Goal: Transaction & Acquisition: Download file/media

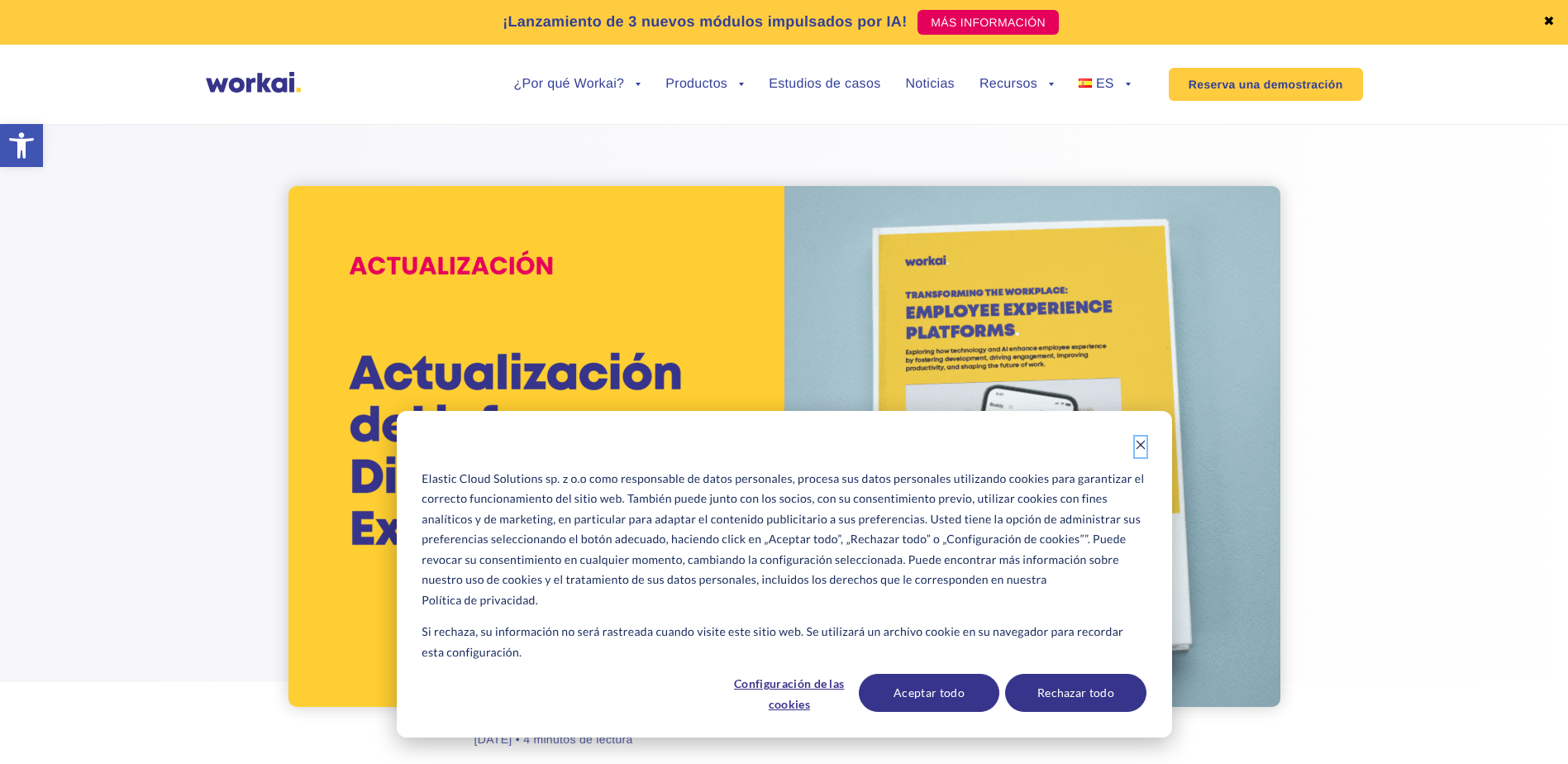
click at [1136, 447] on icon "Dismiss cookie banner" at bounding box center [1141, 445] width 12 height 12
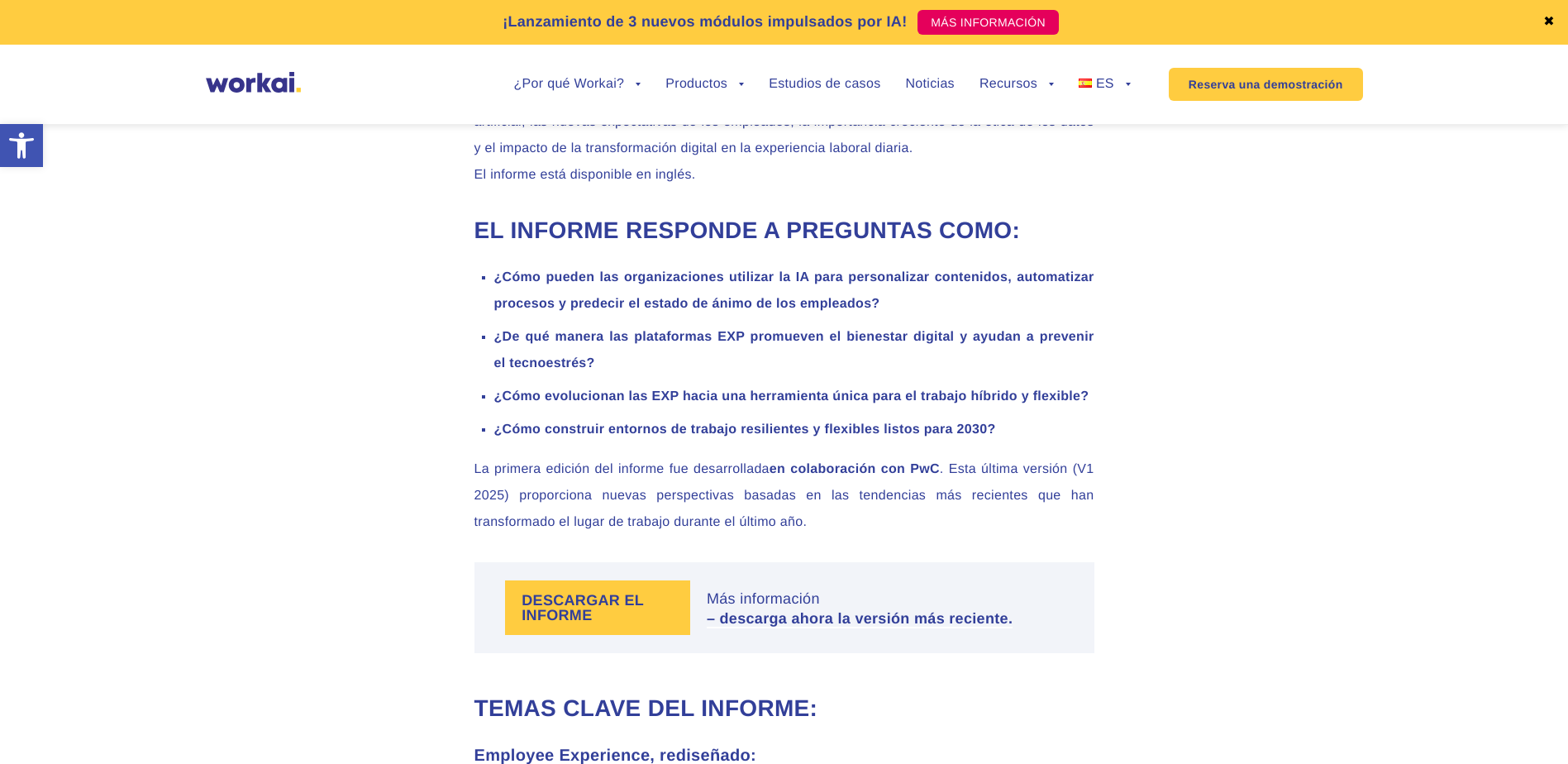
scroll to position [1158, 0]
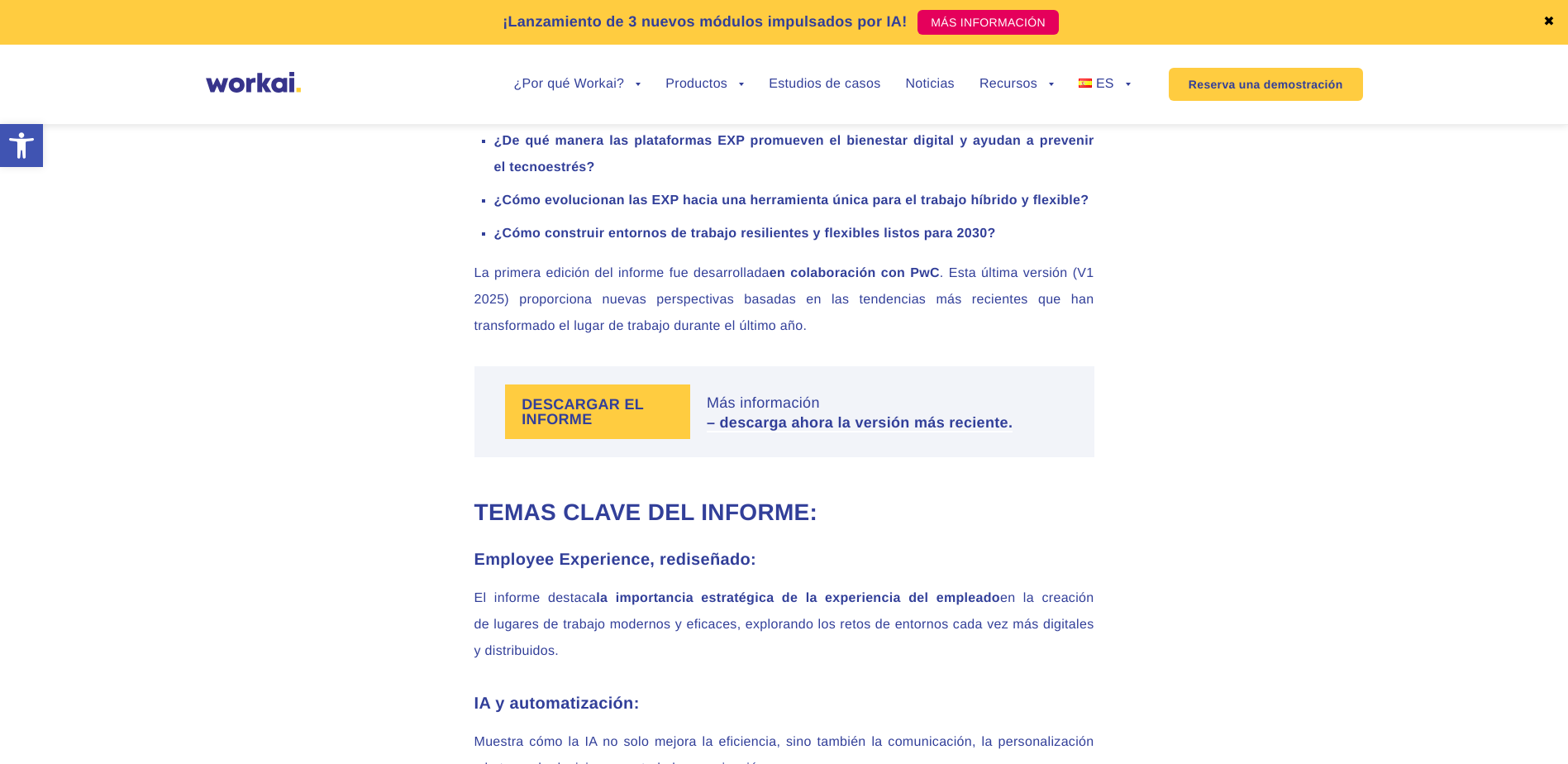
click at [595, 419] on label "DESCARGAR EL INFORME" at bounding box center [598, 411] width 186 height 55
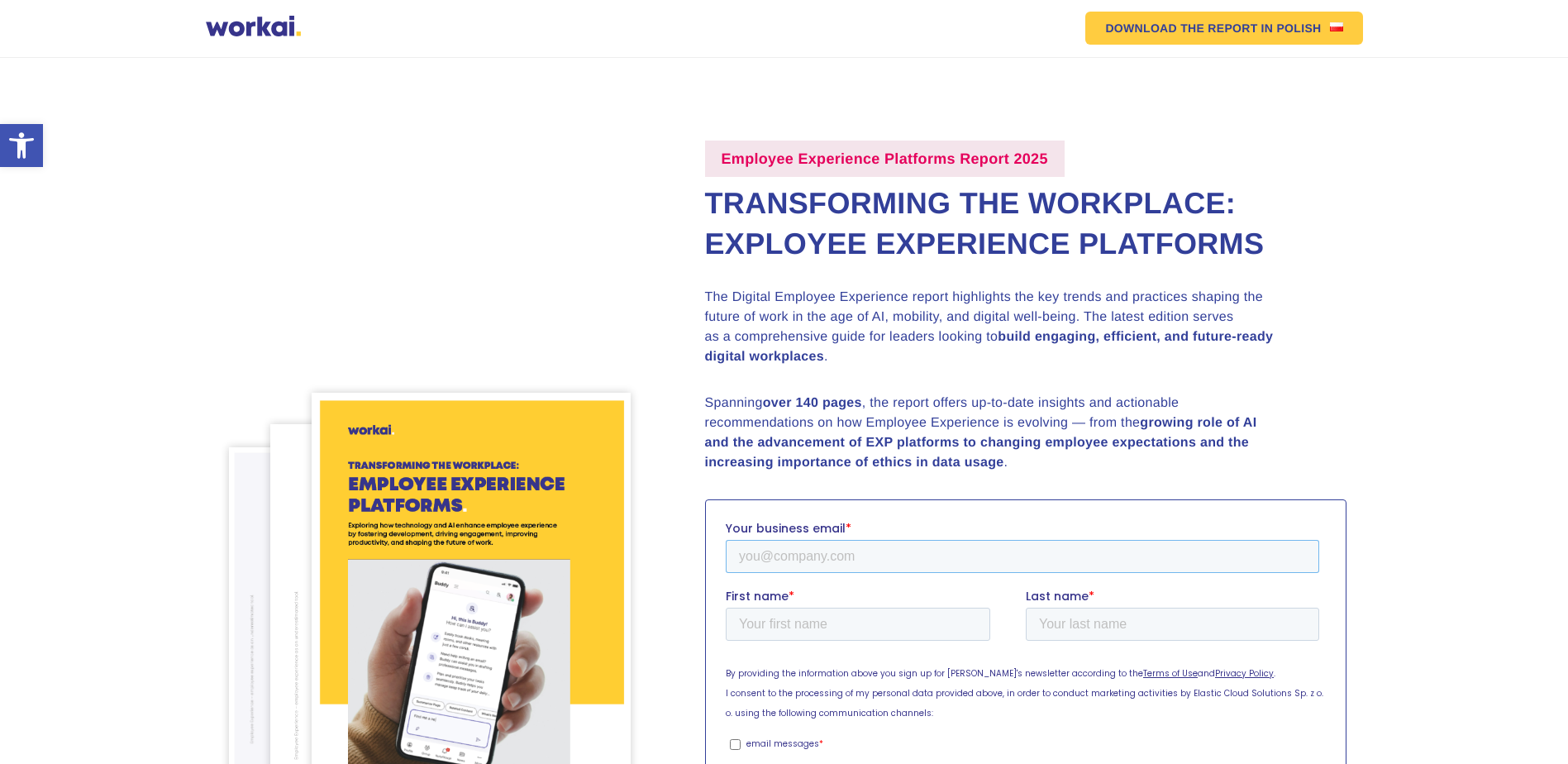
click at [801, 553] on input "Your business email *" at bounding box center [1021, 555] width 594 height 33
type input "sloaiza@inbrain-neuroelectronics.com"
type input "Inbrain"
type input "- Sara Loaiza"
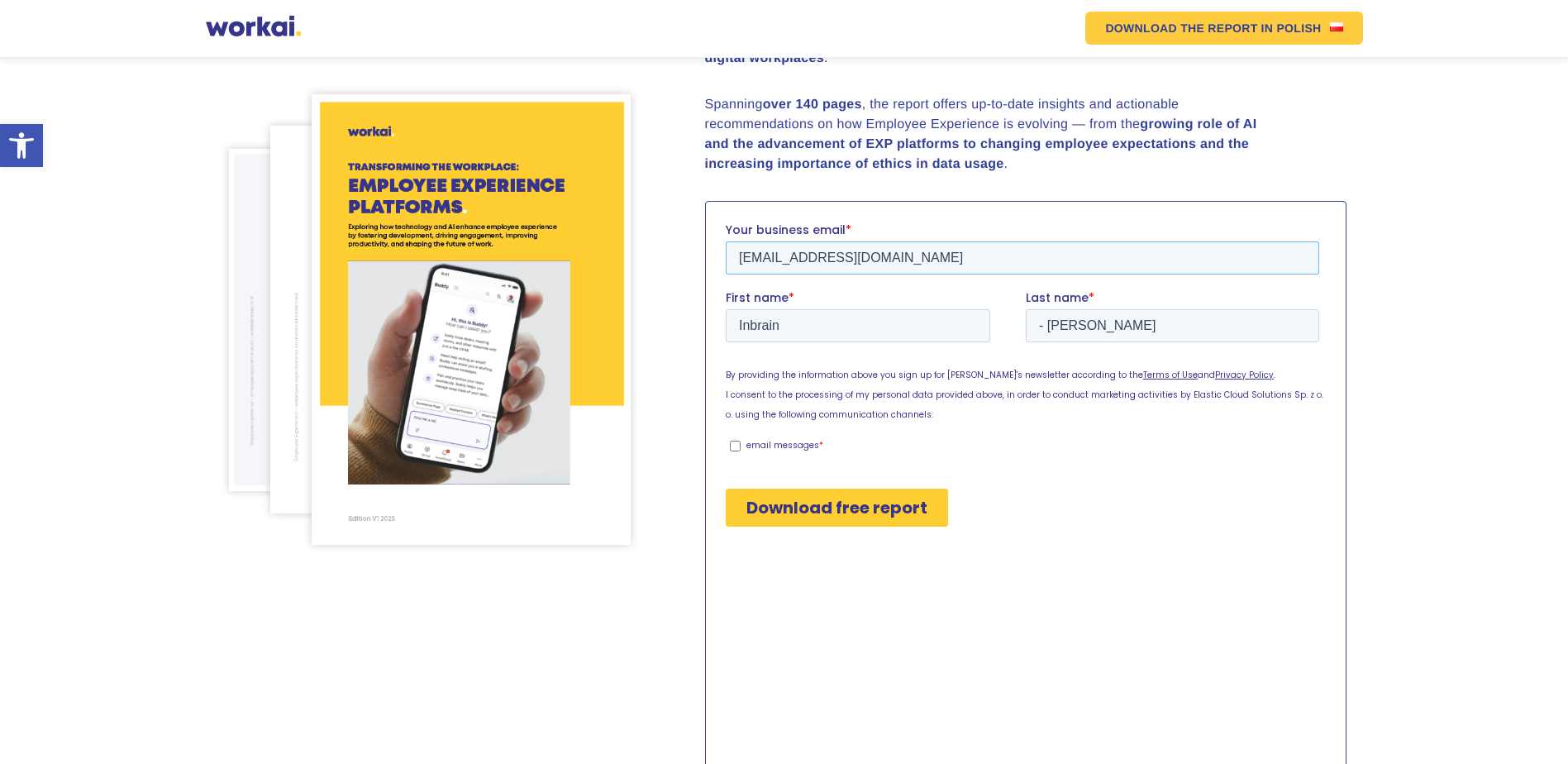
scroll to position [331, 0]
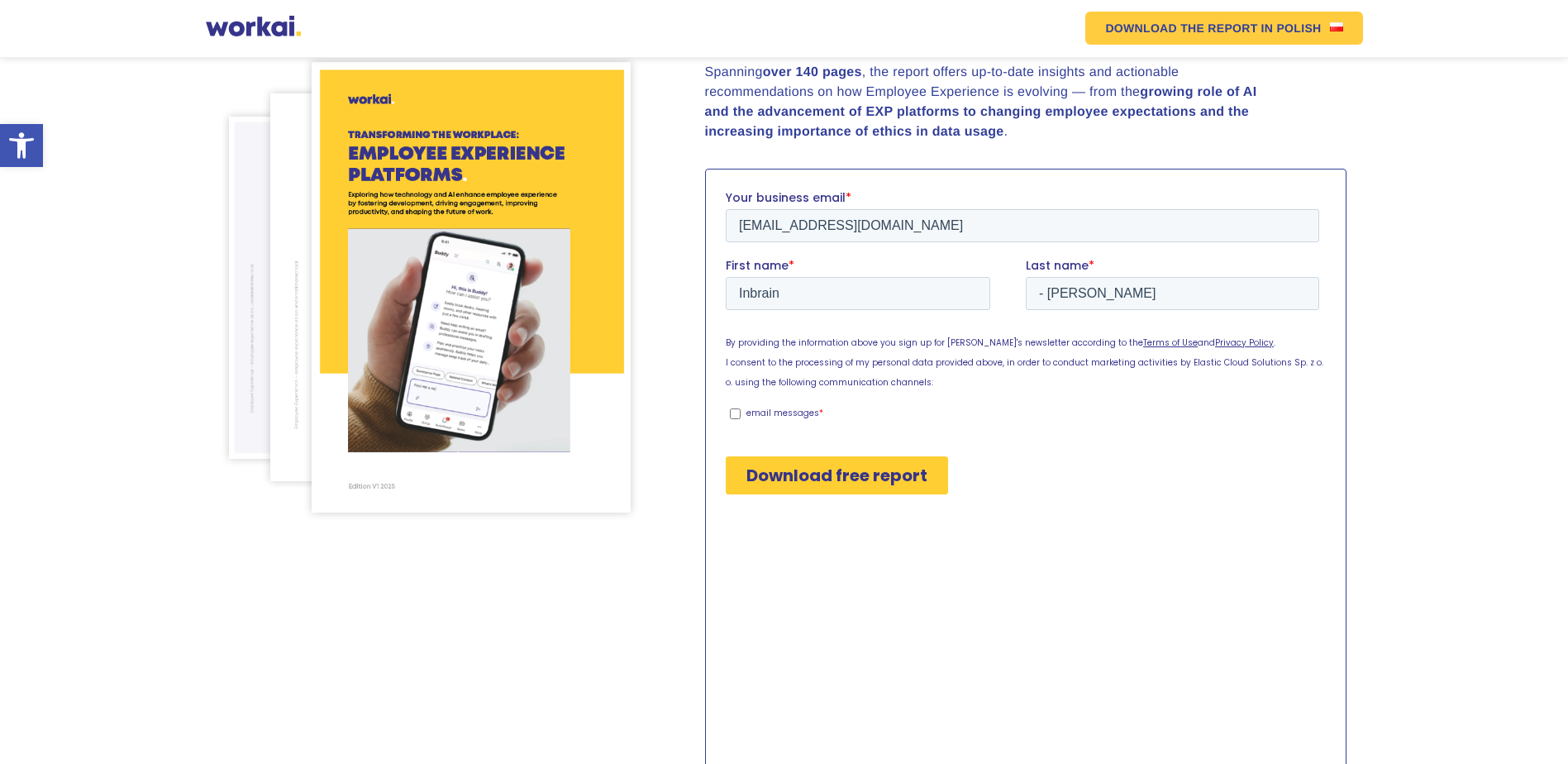
click at [755, 409] on p "email messages" at bounding box center [782, 412] width 73 height 12
click at [740, 409] on input "email messages *" at bounding box center [735, 412] width 11 height 11
checkbox input "true"
click at [821, 485] on input "Download free report" at bounding box center [835, 474] width 223 height 38
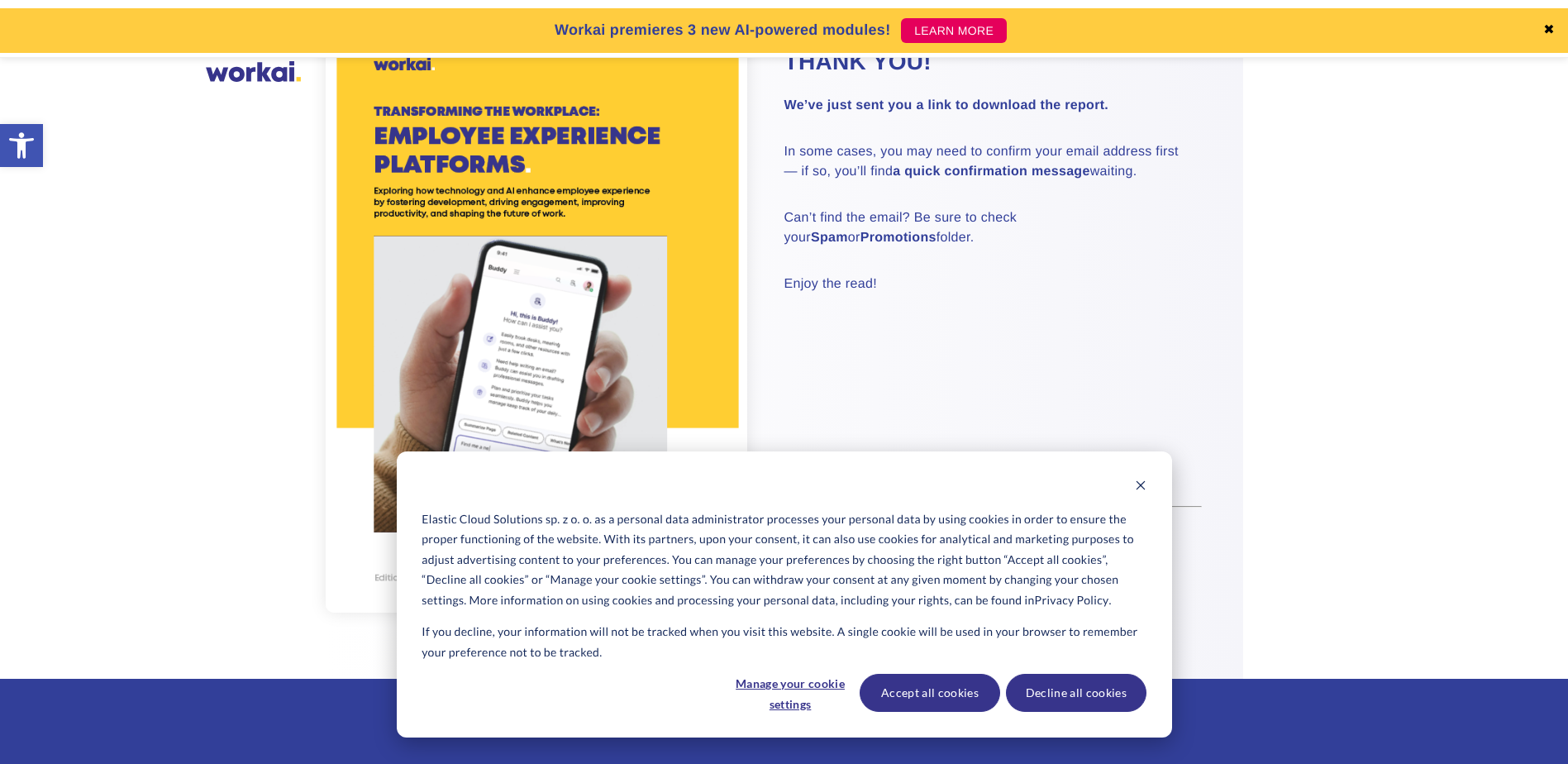
scroll to position [413, 0]
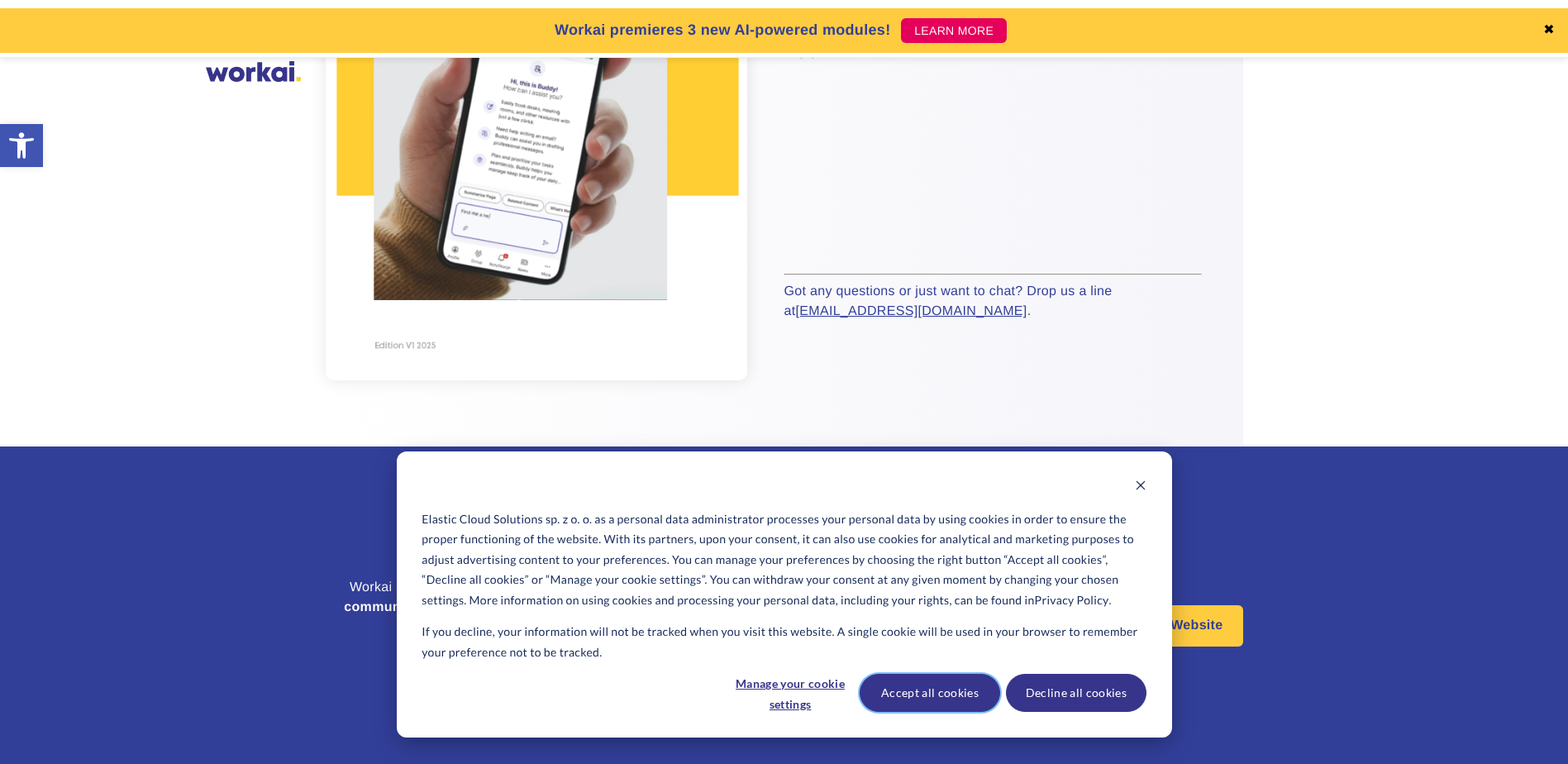
click at [954, 689] on button "Accept all cookies" at bounding box center [929, 693] width 141 height 38
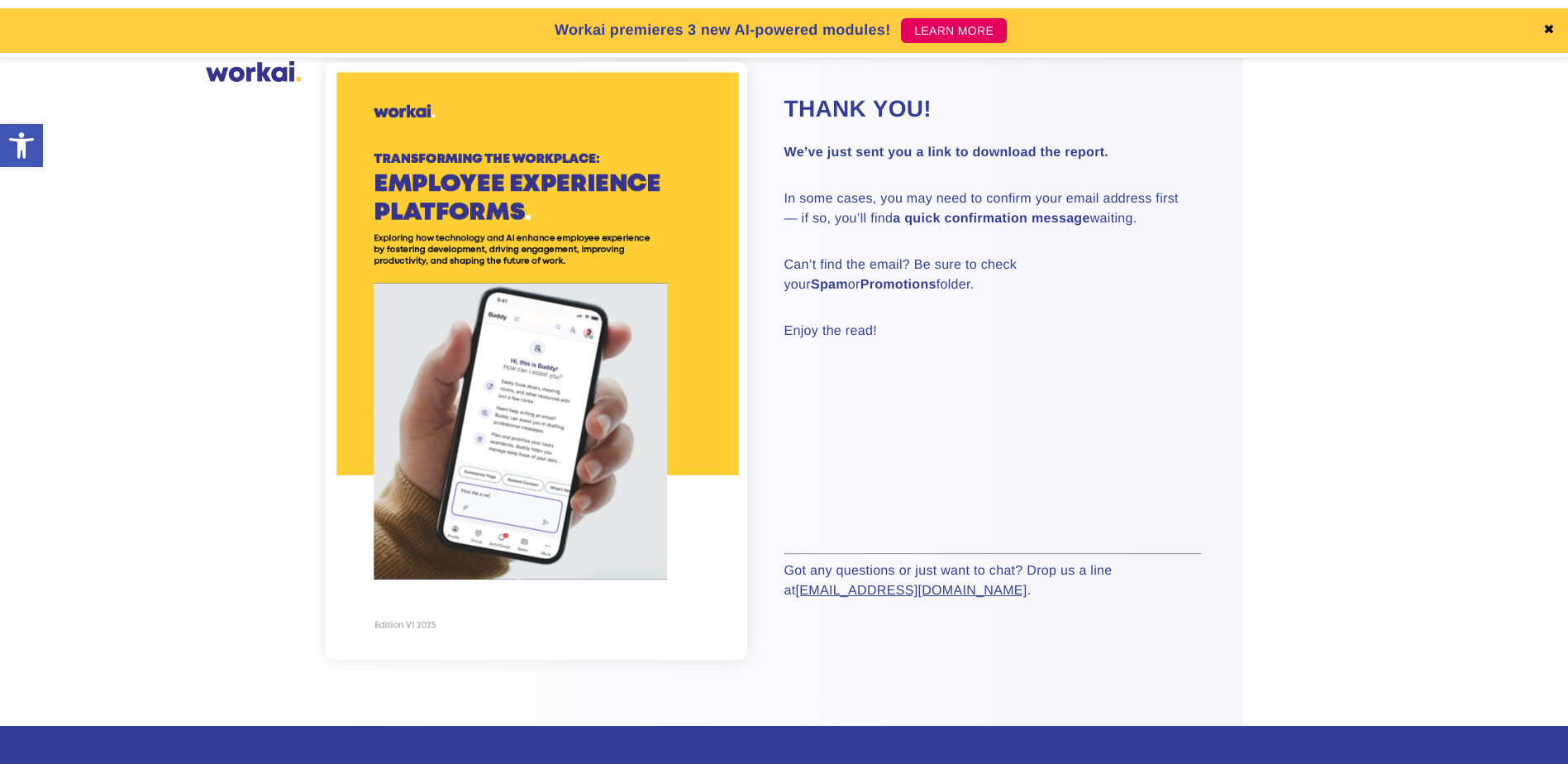
scroll to position [112, 0]
